Goal: Transaction & Acquisition: Purchase product/service

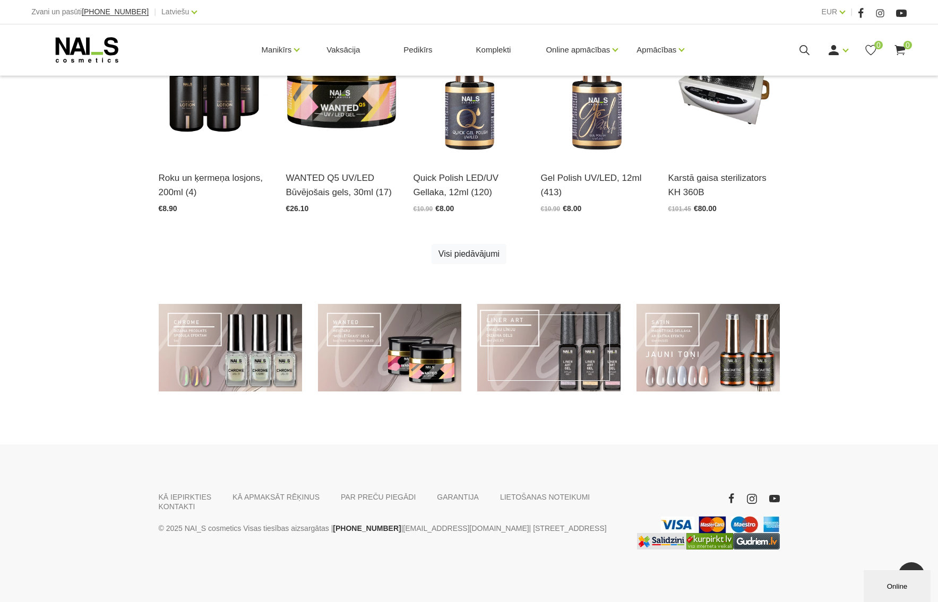
scroll to position [94, 0]
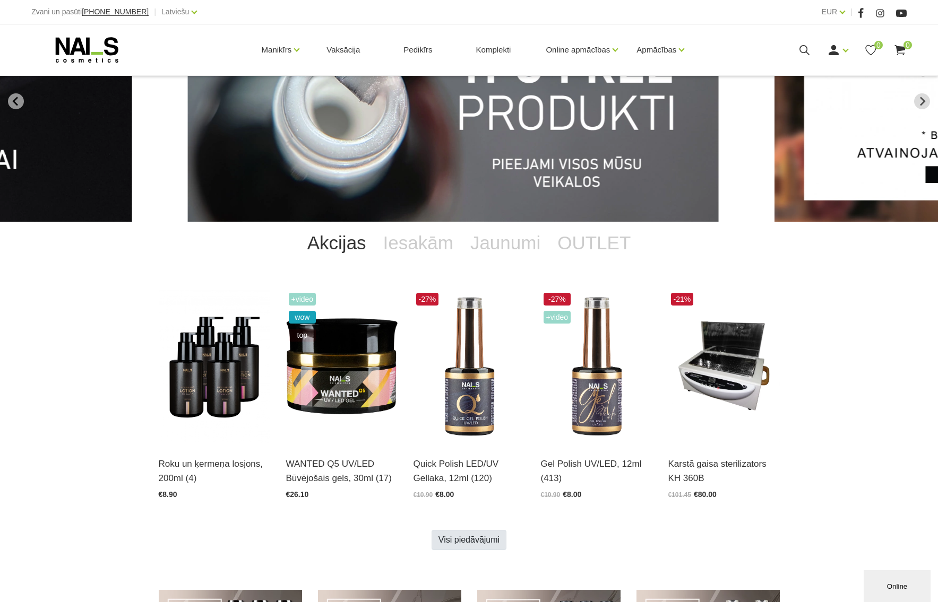
click at [467, 539] on link "Visi piedāvājumi" at bounding box center [469, 540] width 75 height 20
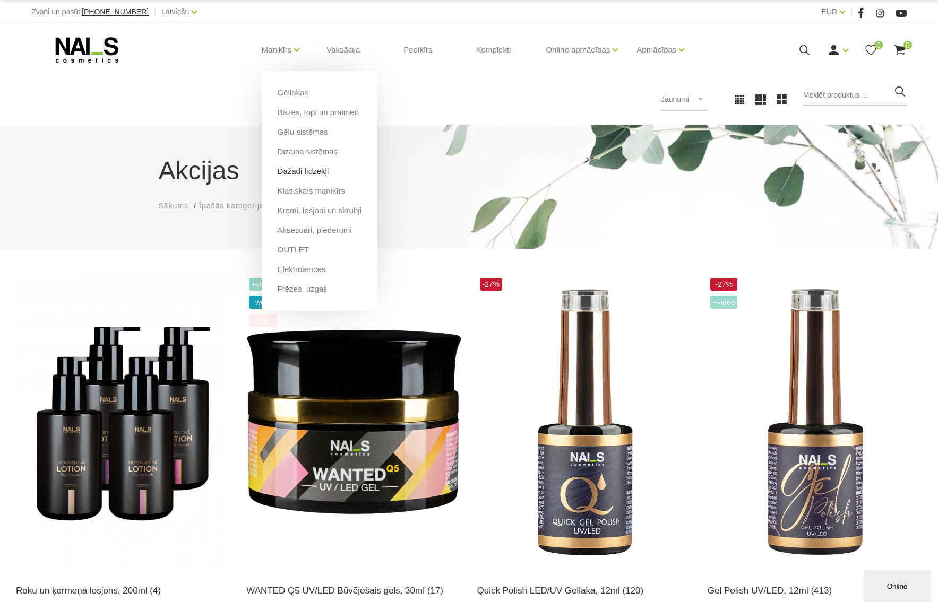
click at [312, 172] on link "Dažādi līdzekļi" at bounding box center [303, 172] width 51 height 12
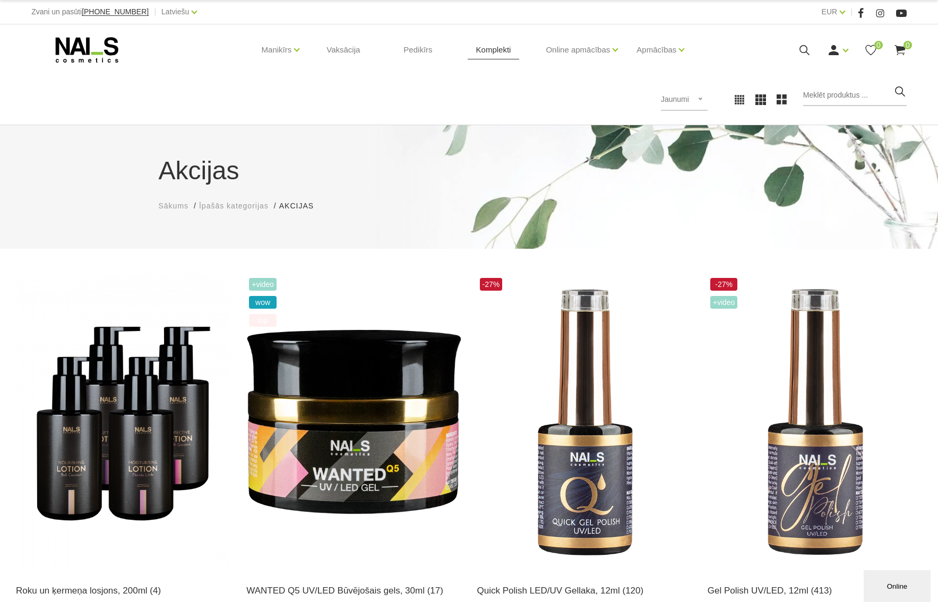
click at [493, 51] on link "Komplekti" at bounding box center [494, 49] width 52 height 51
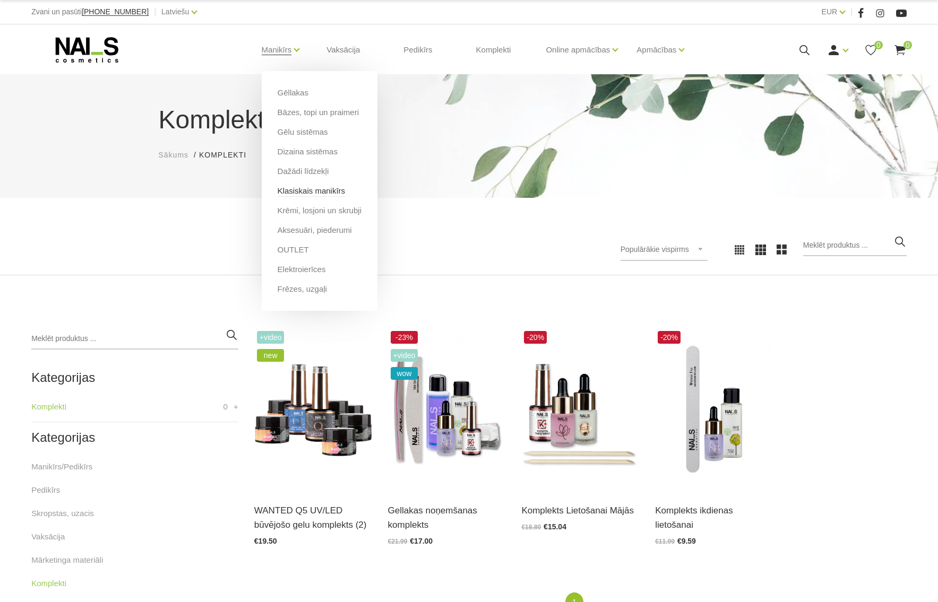
click at [316, 193] on link "Klasiskais manikīrs" at bounding box center [312, 191] width 68 height 12
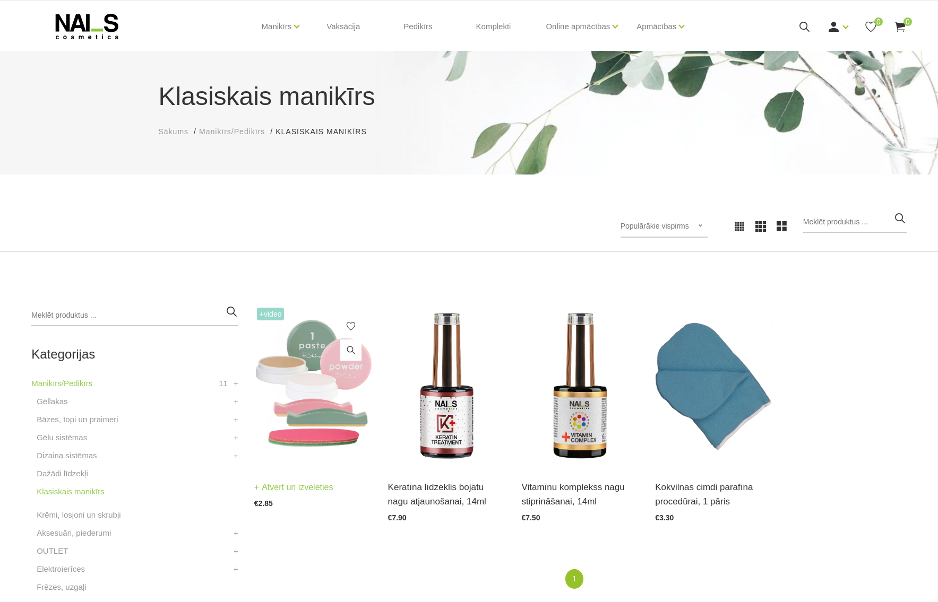
scroll to position [140, 0]
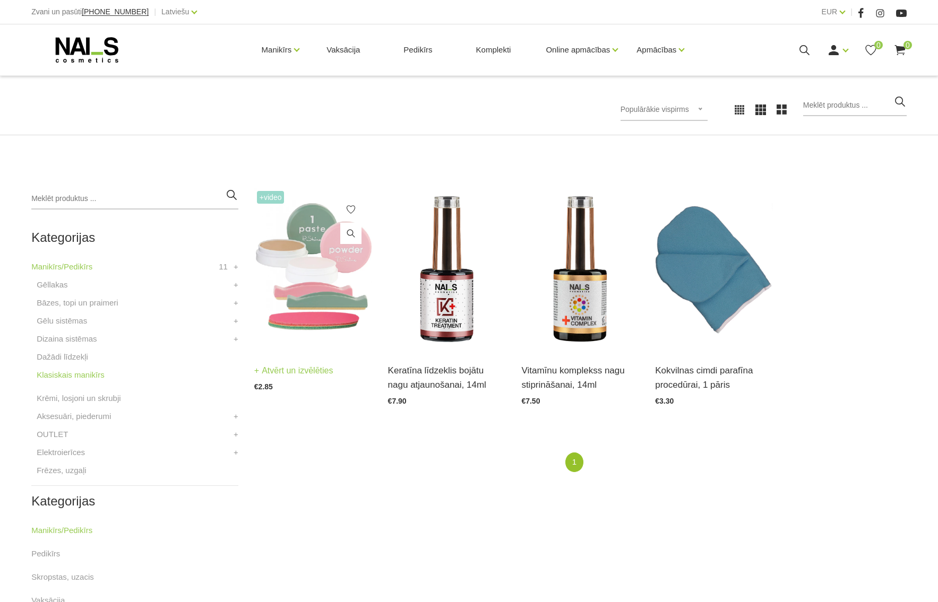
click at [331, 300] on img at bounding box center [313, 269] width 118 height 162
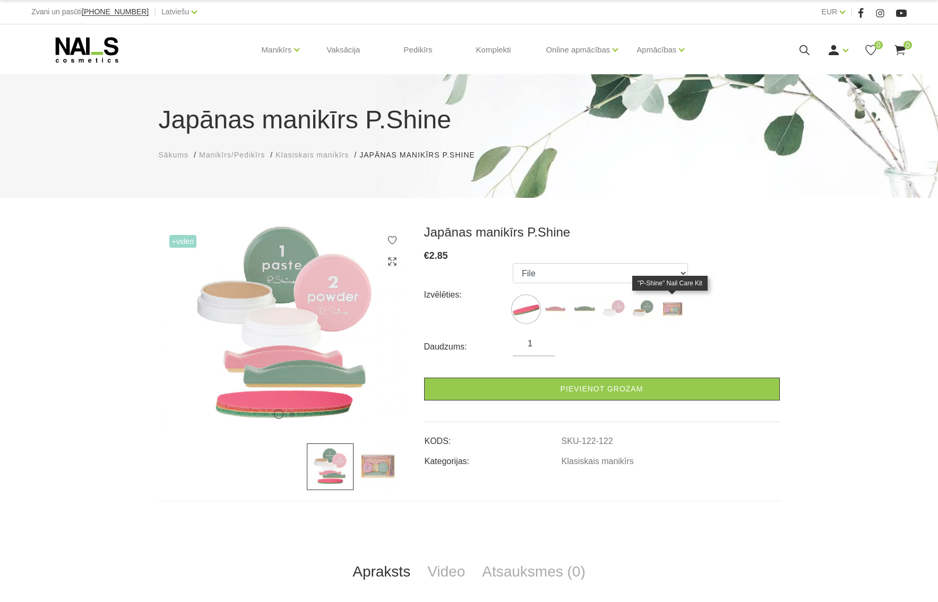
click at [684, 304] on img at bounding box center [672, 309] width 27 height 27
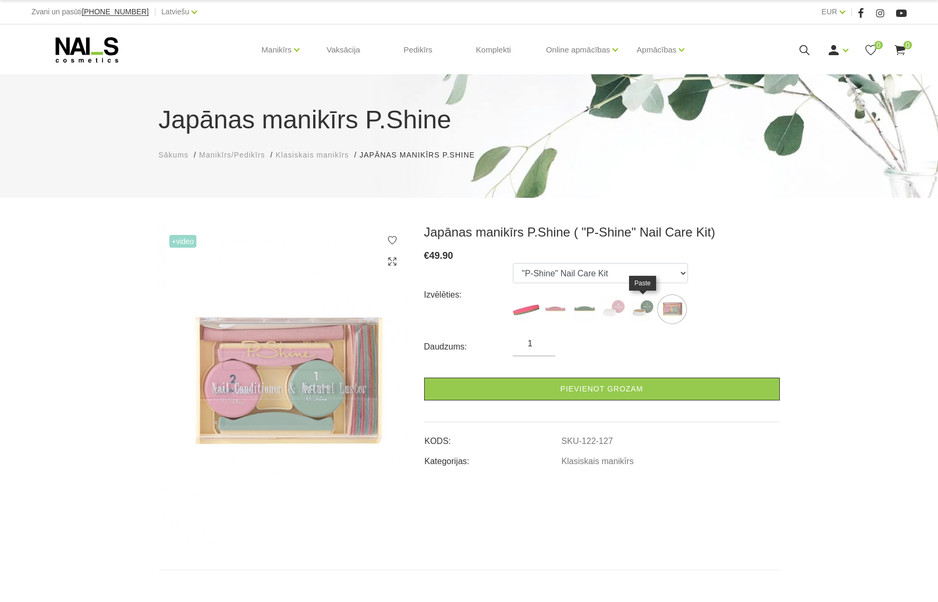
click at [647, 312] on img at bounding box center [642, 309] width 27 height 27
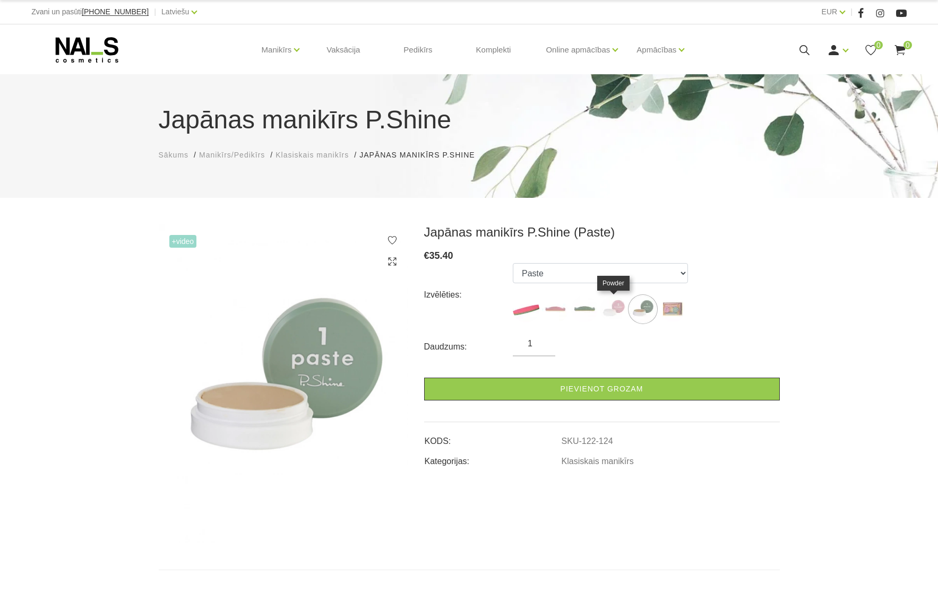
click at [611, 306] on img at bounding box center [613, 309] width 27 height 27
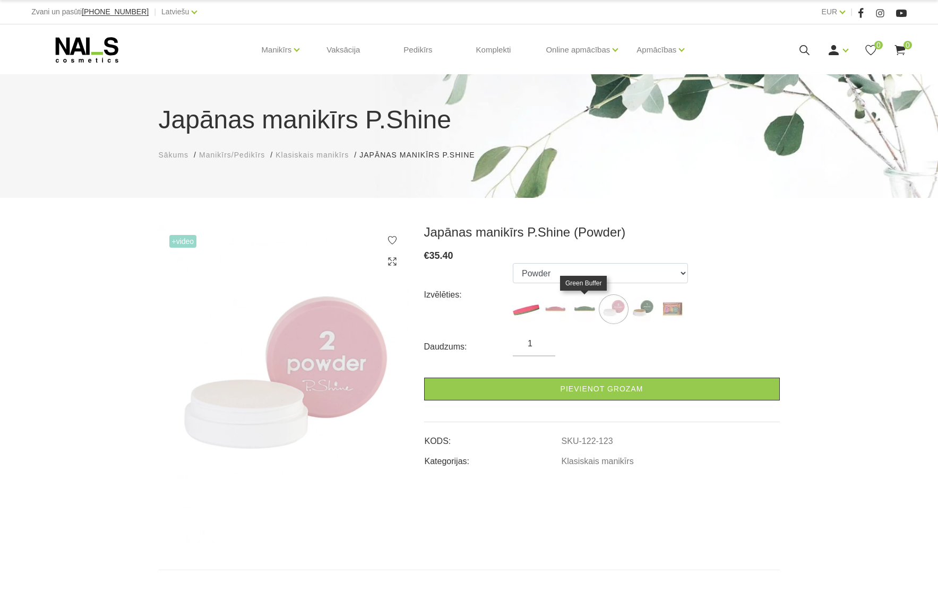
click at [585, 308] on img at bounding box center [584, 309] width 27 height 27
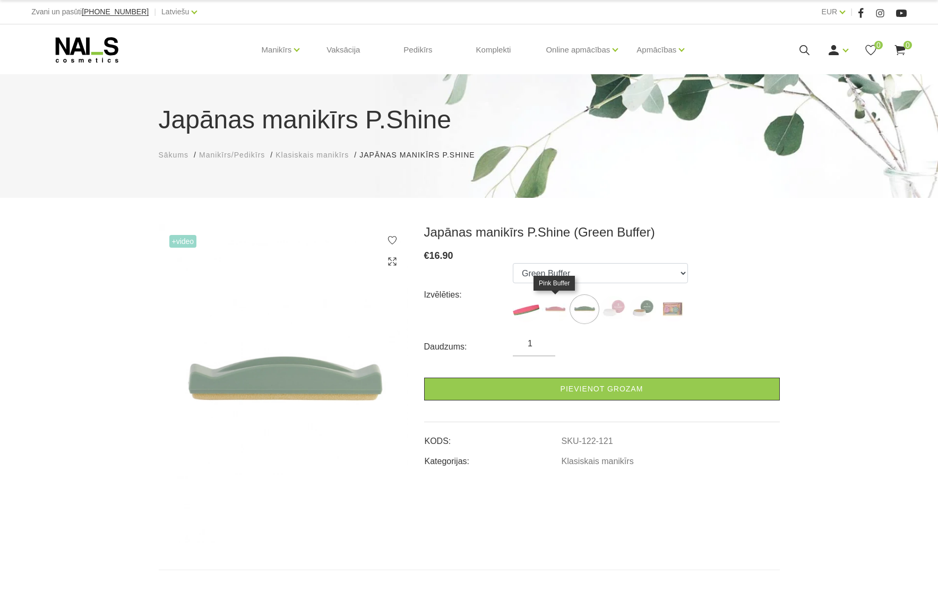
click at [562, 309] on img at bounding box center [555, 309] width 27 height 27
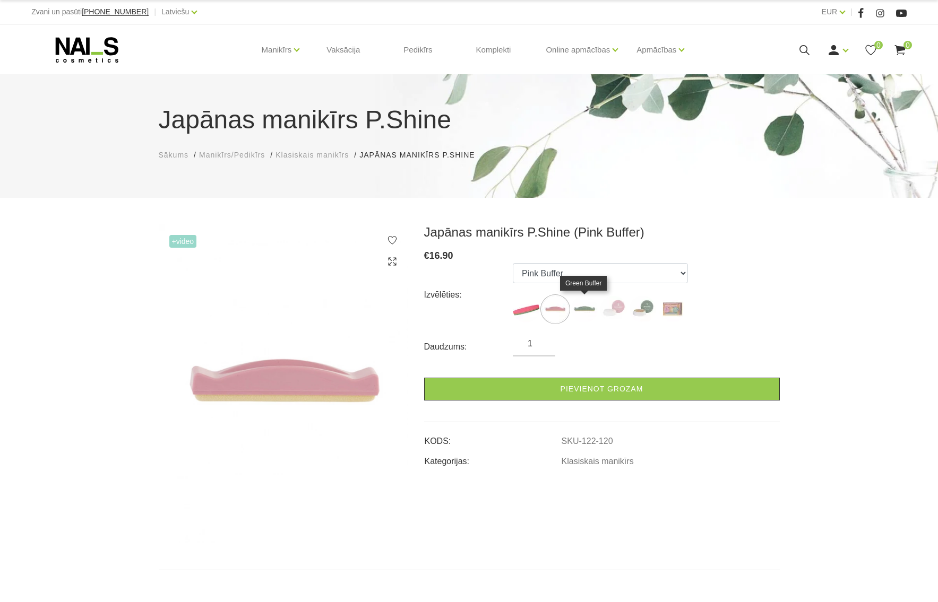
click at [576, 305] on img at bounding box center [584, 309] width 27 height 27
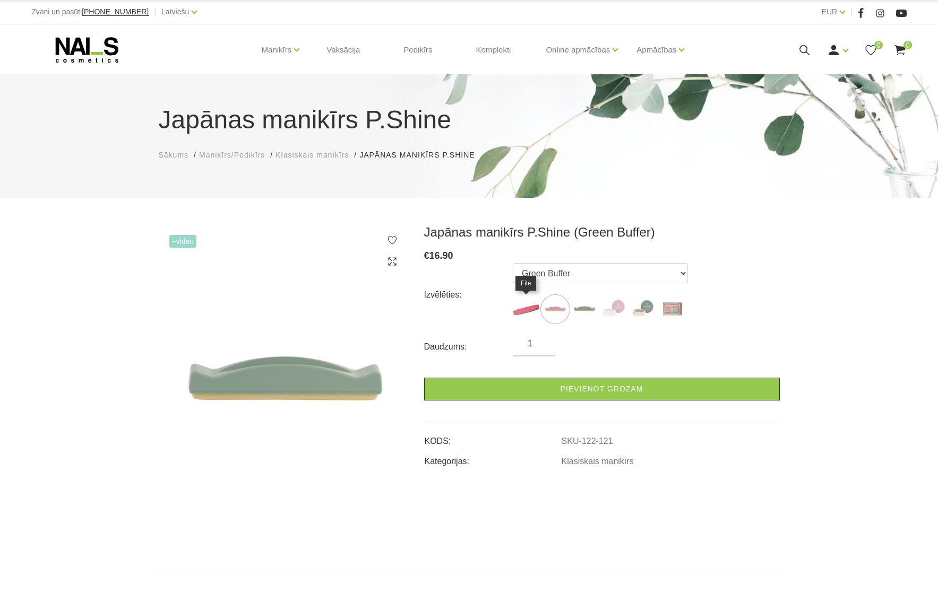
click at [535, 307] on img at bounding box center [526, 309] width 27 height 27
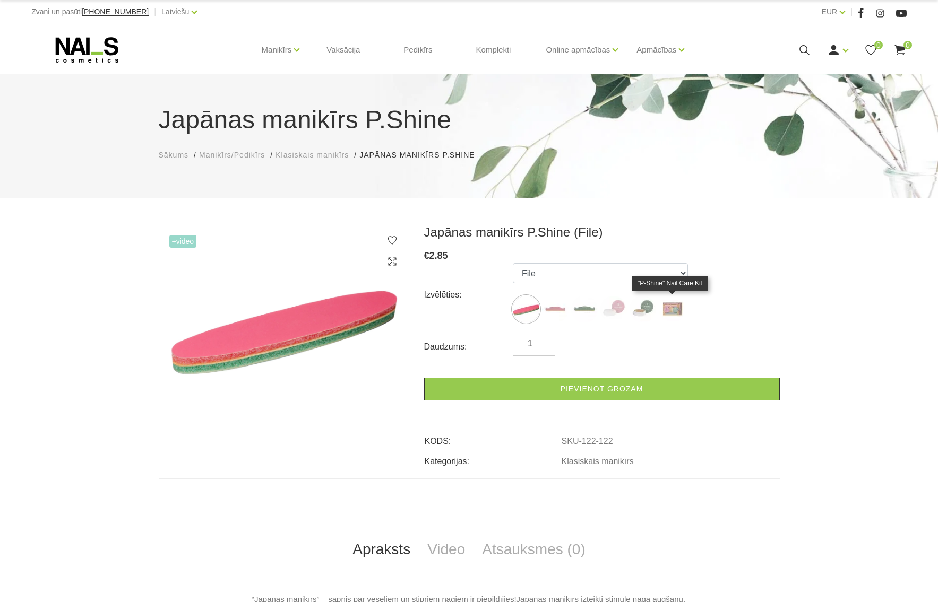
click at [678, 306] on img at bounding box center [672, 309] width 27 height 27
select select "127"
